Goal: Find specific page/section: Find specific page/section

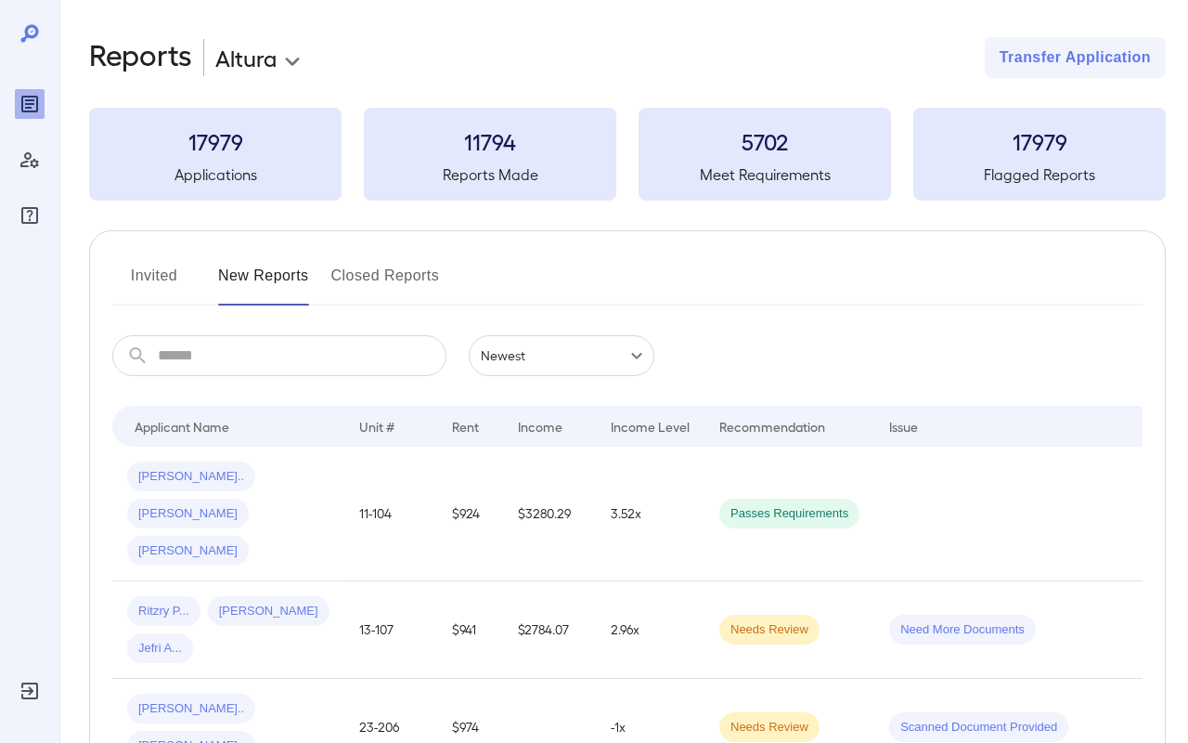
click at [168, 275] on button "Invited" at bounding box center [154, 283] width 84 height 45
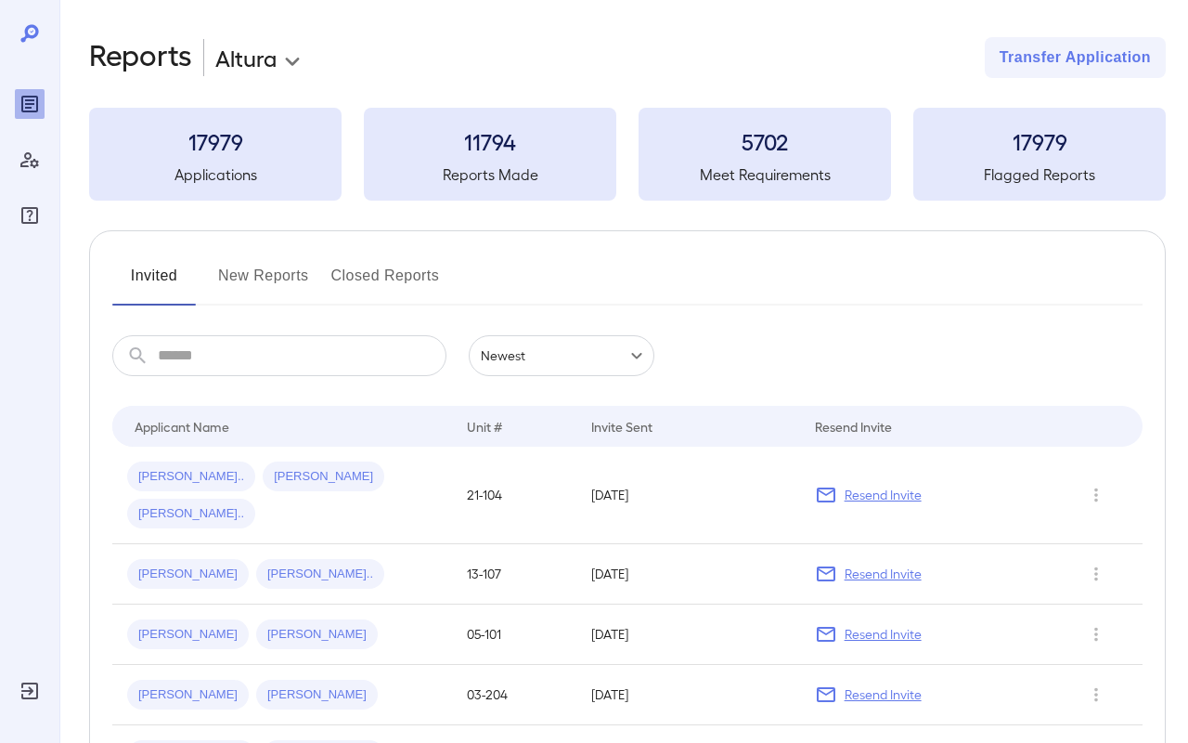
click at [265, 282] on button "New Reports" at bounding box center [263, 283] width 91 height 45
